Goal: Task Accomplishment & Management: Manage account settings

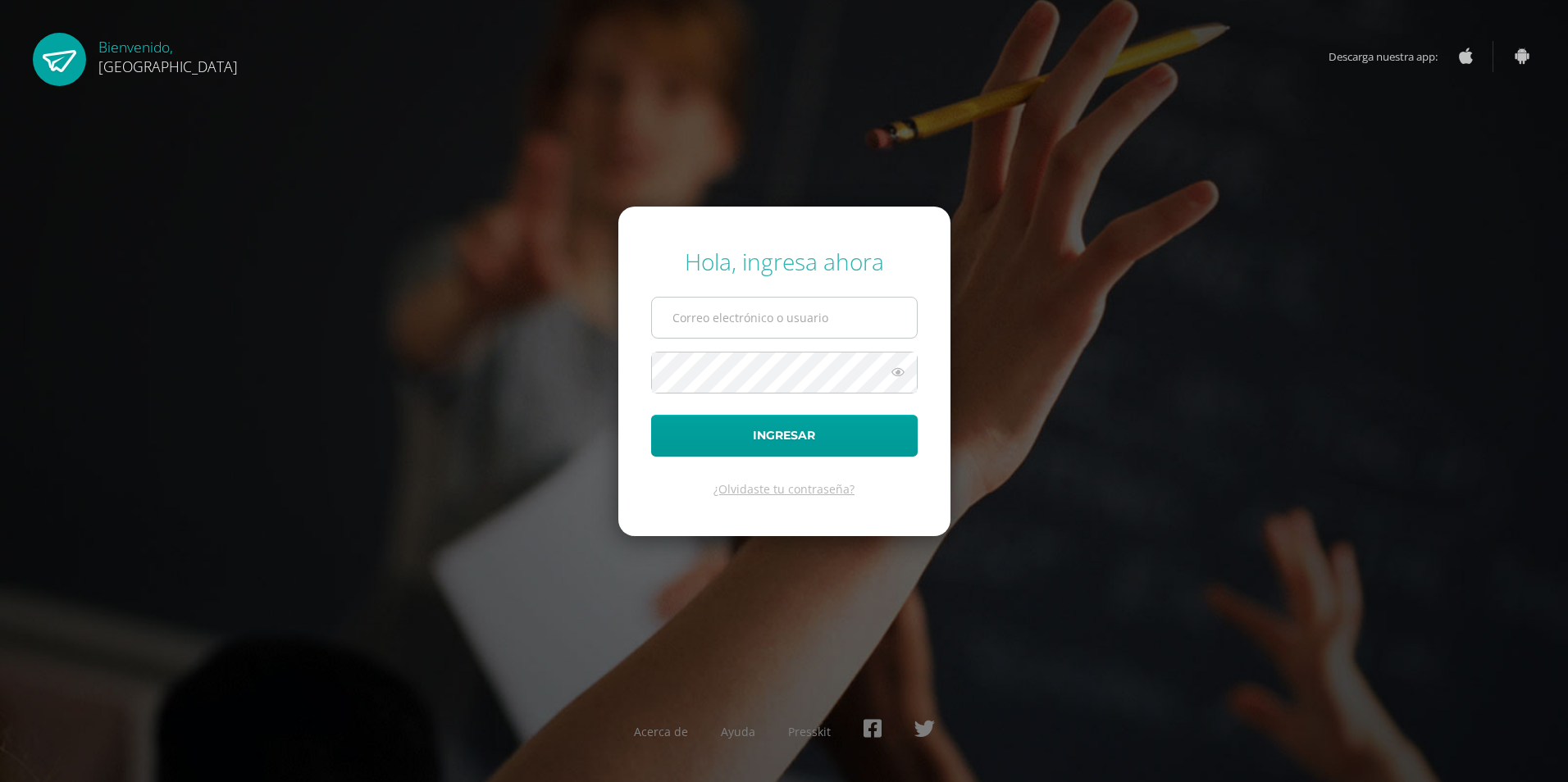
click at [680, 316] on input "text" at bounding box center [785, 318] width 265 height 40
click at [688, 327] on input "text" at bounding box center [785, 318] width 265 height 40
type input "[EMAIL_ADDRESS][DOMAIN_NAME]"
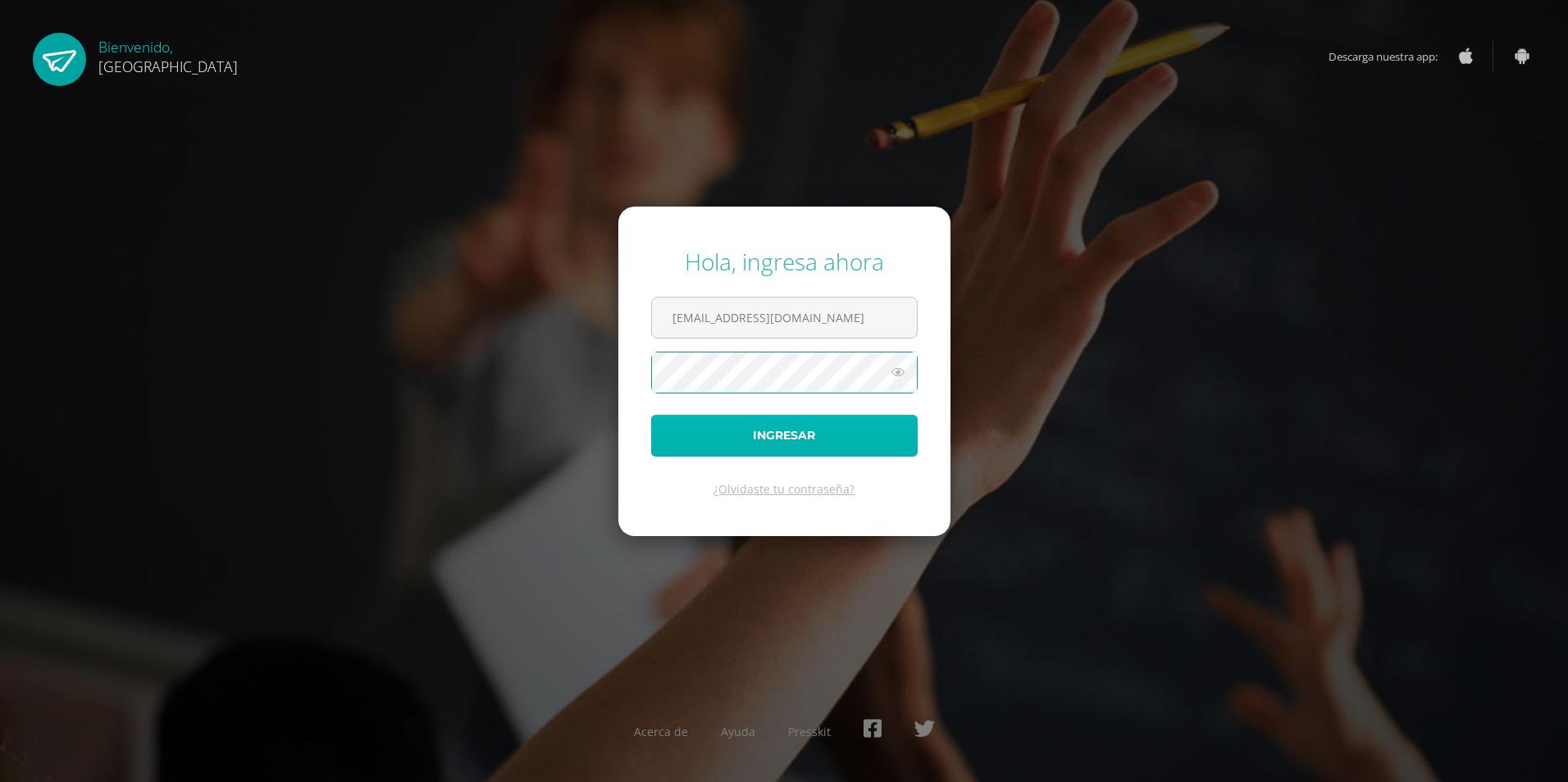
click at [689, 431] on button "Ingresar" at bounding box center [784, 436] width 266 height 42
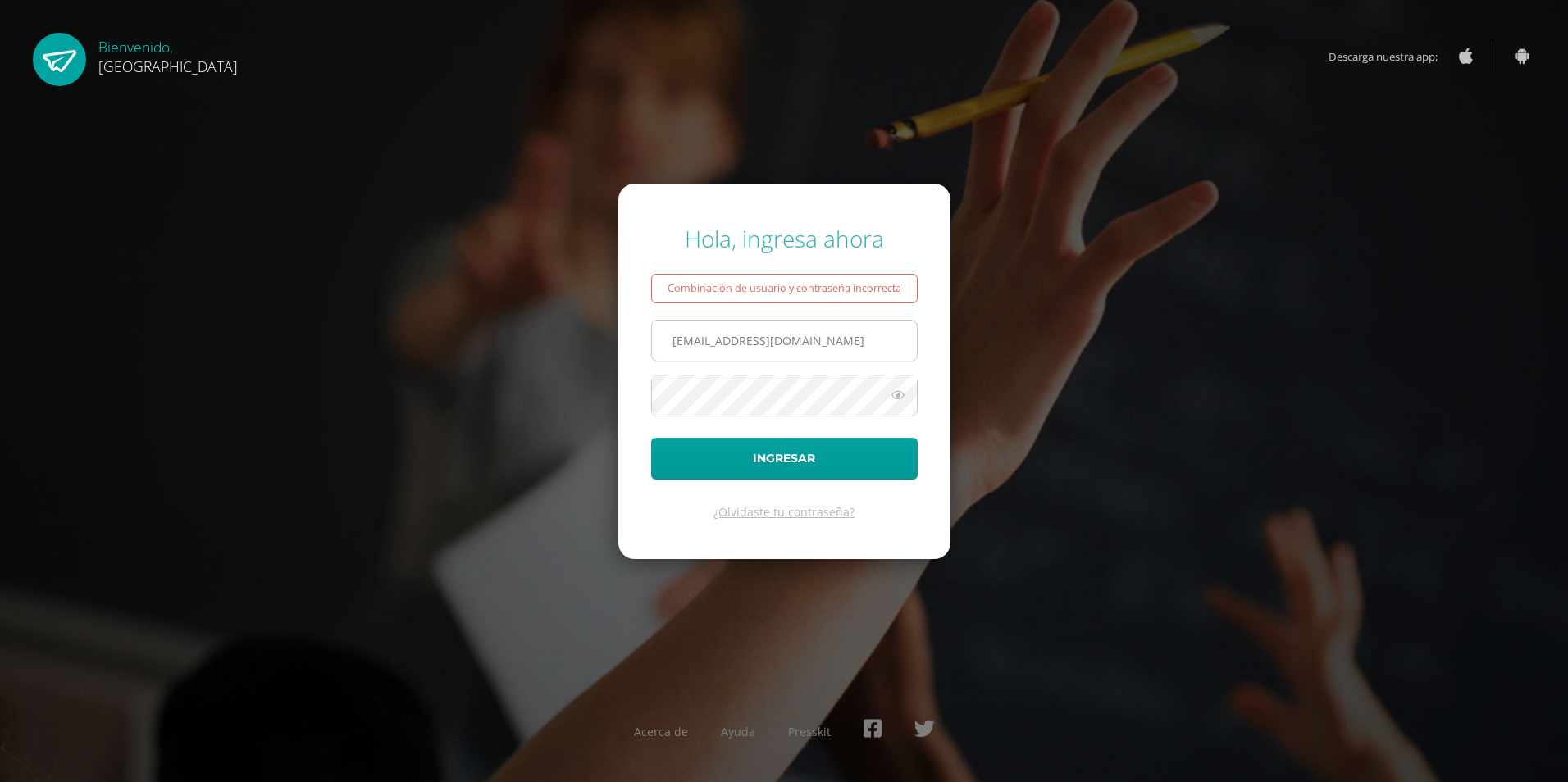
click at [822, 348] on input "[EMAIL_ADDRESS][DOMAIN_NAME]" at bounding box center [785, 341] width 265 height 40
click at [805, 459] on button "Ingresar" at bounding box center [784, 459] width 266 height 42
click at [821, 348] on input "[EMAIL_ADDRESS][DOMAIN_NAME]" at bounding box center [785, 341] width 265 height 40
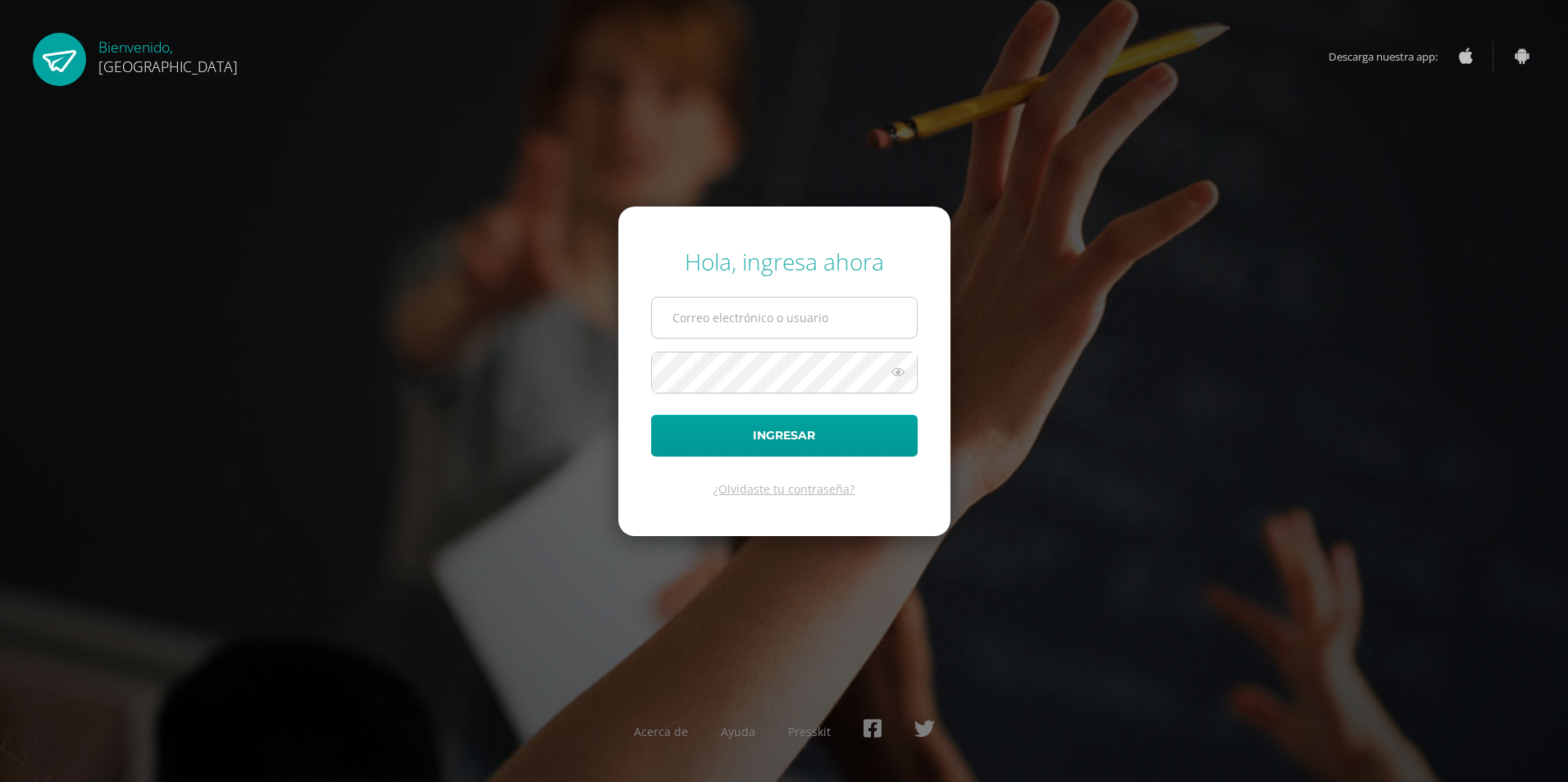
click at [723, 307] on input "text" at bounding box center [785, 318] width 265 height 40
type input "[EMAIL_ADDRESS][DOMAIN_NAME]"
click at [651, 415] on button "Ingresar" at bounding box center [784, 436] width 266 height 42
